Goal: Information Seeking & Learning: Understand process/instructions

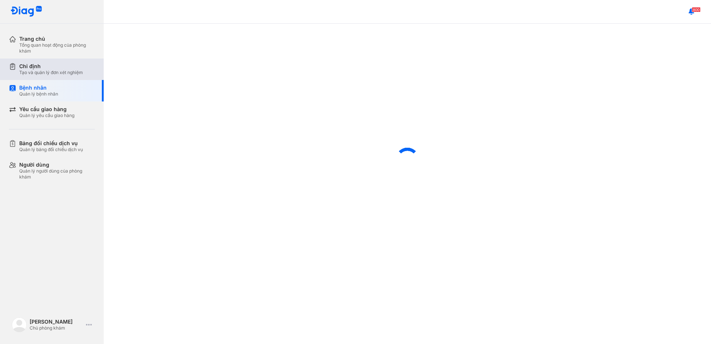
click at [50, 68] on div "Chỉ định" at bounding box center [51, 66] width 64 height 7
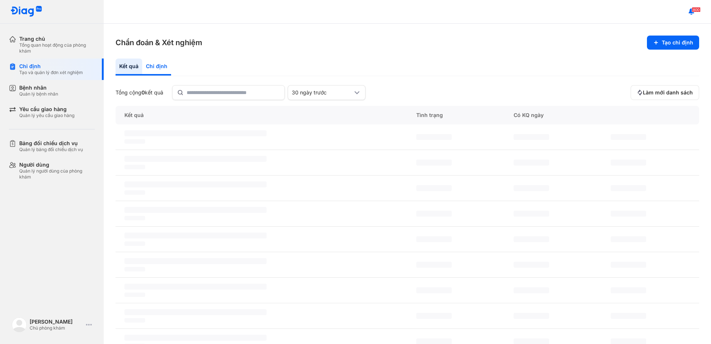
click at [166, 68] on div "Chỉ định" at bounding box center [156, 66] width 29 height 17
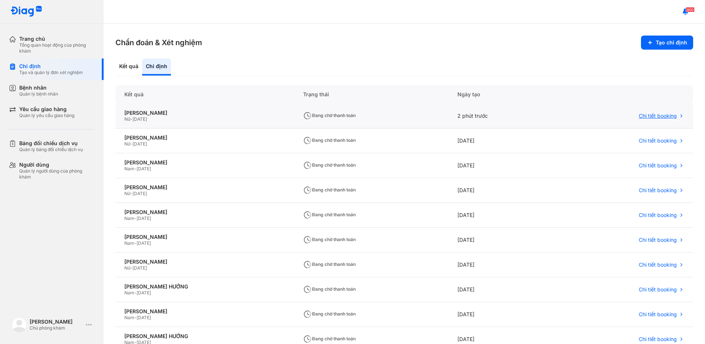
click at [650, 115] on span "Chi tiết booking" at bounding box center [658, 116] width 38 height 7
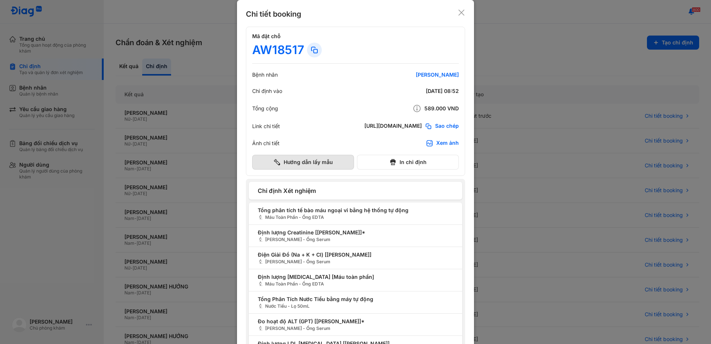
click at [292, 160] on button "Hướng dẫn lấy mẫu" at bounding box center [303, 162] width 102 height 15
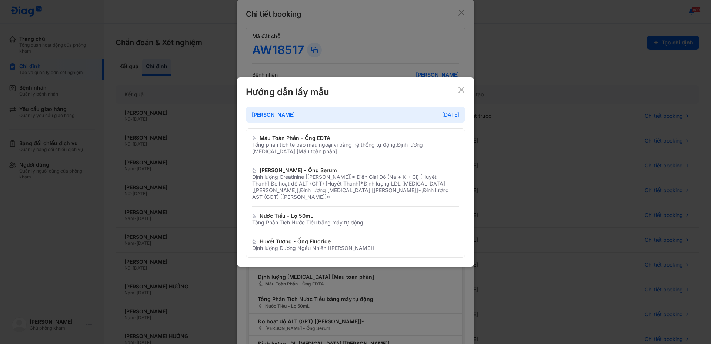
drag, startPoint x: 463, startPoint y: 94, endPoint x: 463, endPoint y: 90, distance: 4.1
click at [463, 94] on icon at bounding box center [461, 89] width 7 height 7
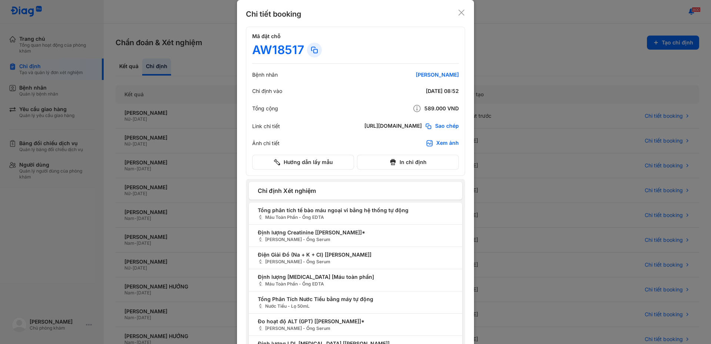
click at [460, 10] on icon at bounding box center [461, 12] width 7 height 7
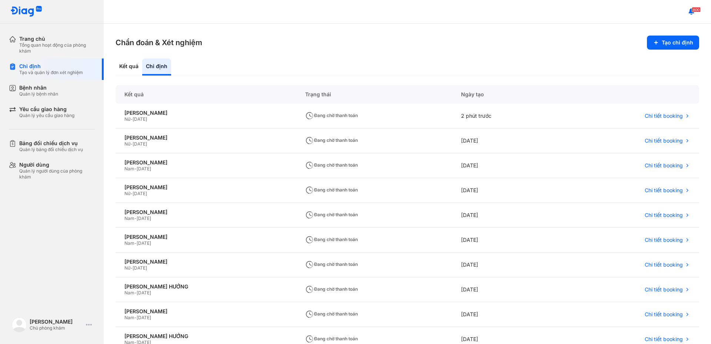
click at [514, 73] on div "Kết quả Chỉ định" at bounding box center [406, 67] width 583 height 18
drag, startPoint x: 514, startPoint y: 73, endPoint x: 402, endPoint y: 63, distance: 112.6
click at [514, 73] on div "Kết quả Chỉ định" at bounding box center [406, 67] width 583 height 18
click at [654, 116] on span "Chi tiết booking" at bounding box center [663, 116] width 38 height 7
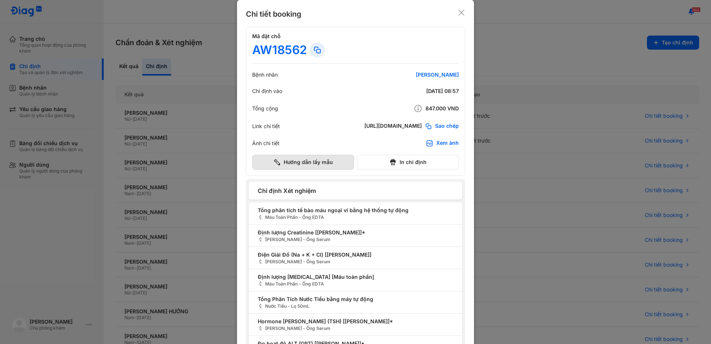
click at [298, 155] on button "Hướng dẫn lấy mẫu" at bounding box center [303, 162] width 102 height 15
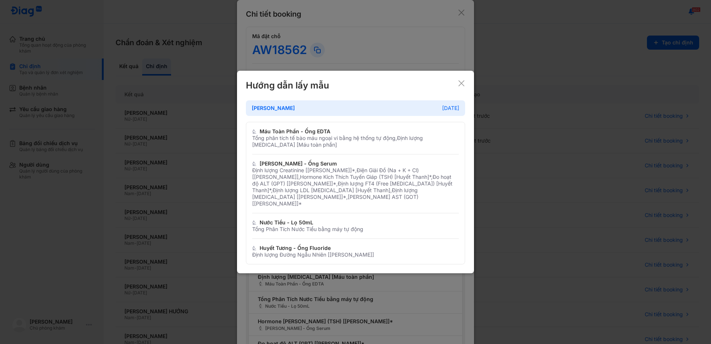
click at [461, 87] on icon at bounding box center [461, 83] width 7 height 7
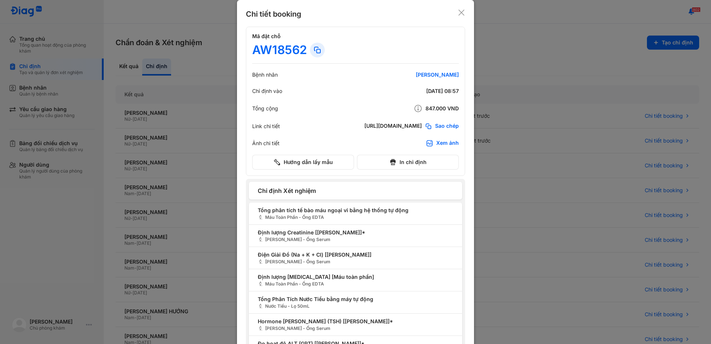
click at [459, 10] on icon at bounding box center [461, 12] width 7 height 7
